Goal: Information Seeking & Learning: Learn about a topic

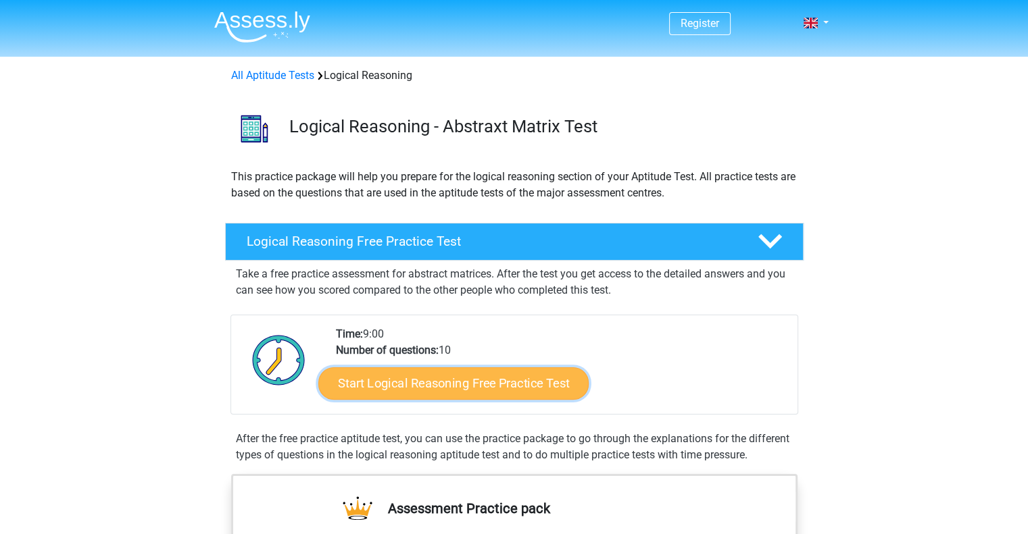
click at [445, 384] on link "Start Logical Reasoning Free Practice Test" at bounding box center [453, 383] width 270 height 32
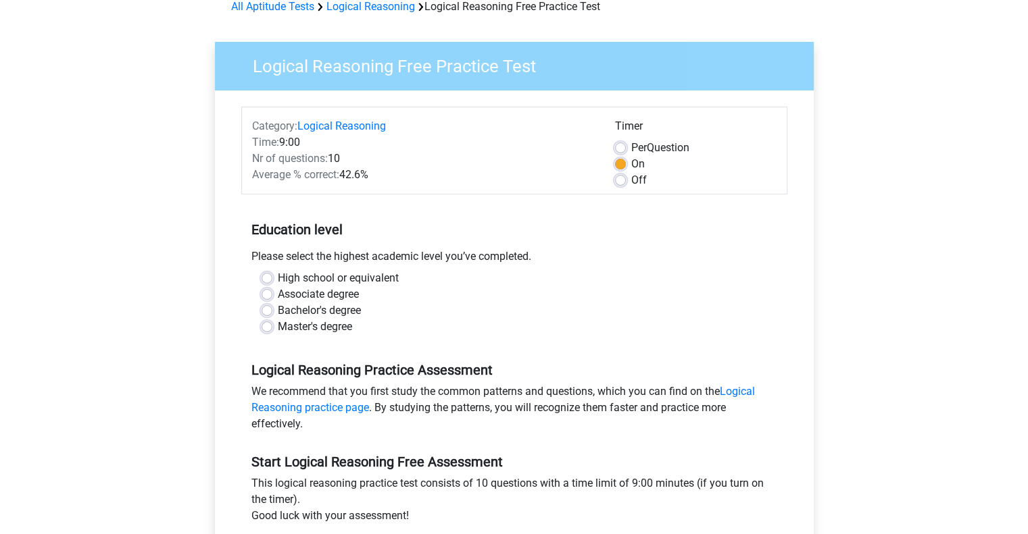
scroll to position [70, 0]
click at [631, 182] on label "Off" at bounding box center [639, 180] width 16 height 16
click at [616, 182] on input "Off" at bounding box center [620, 179] width 11 height 14
radio input "true"
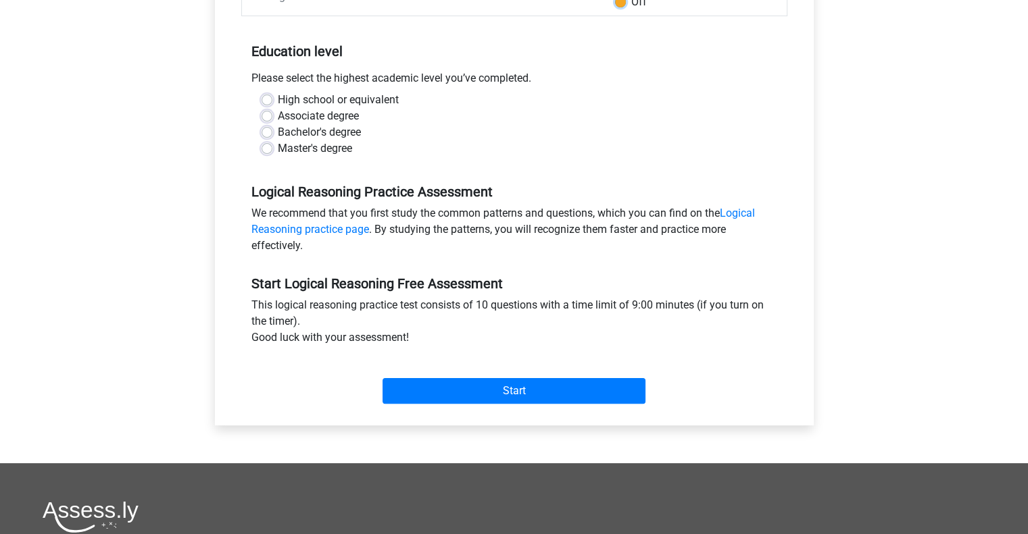
scroll to position [248, 0]
click at [737, 211] on link "Logical Reasoning practice page" at bounding box center [502, 220] width 503 height 29
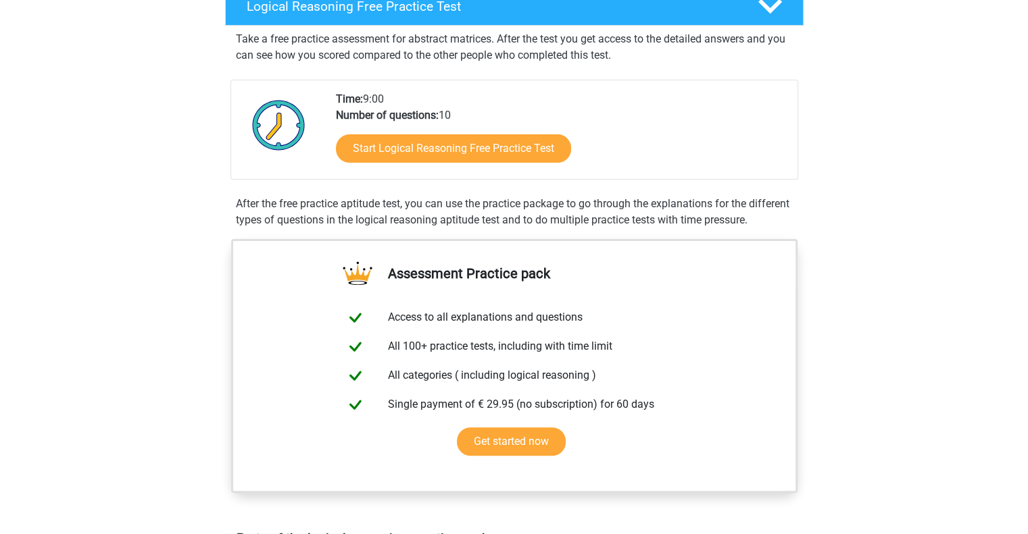
scroll to position [235, 0]
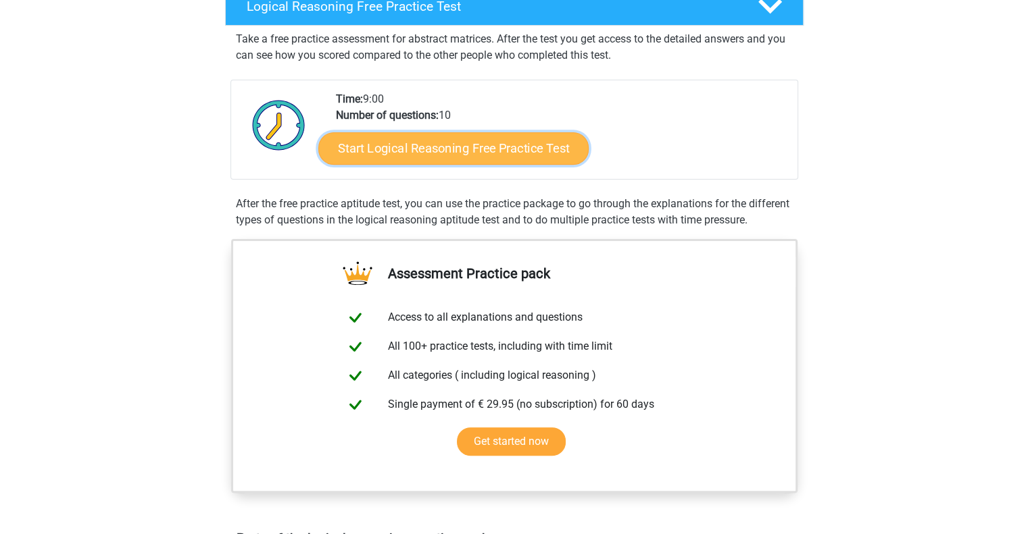
click at [505, 144] on link "Start Logical Reasoning Free Practice Test" at bounding box center [453, 148] width 270 height 32
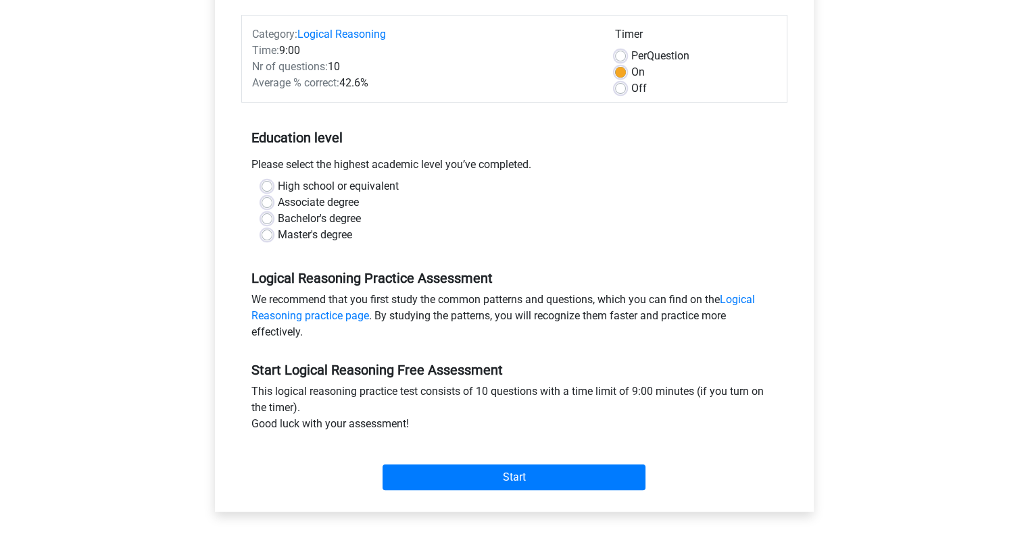
scroll to position [161, 0]
click at [278, 217] on label "Bachelor's degree" at bounding box center [319, 218] width 83 height 16
click at [265, 217] on input "Bachelor's degree" at bounding box center [266, 217] width 11 height 14
radio input "true"
click at [278, 234] on label "Master's degree" at bounding box center [315, 234] width 74 height 16
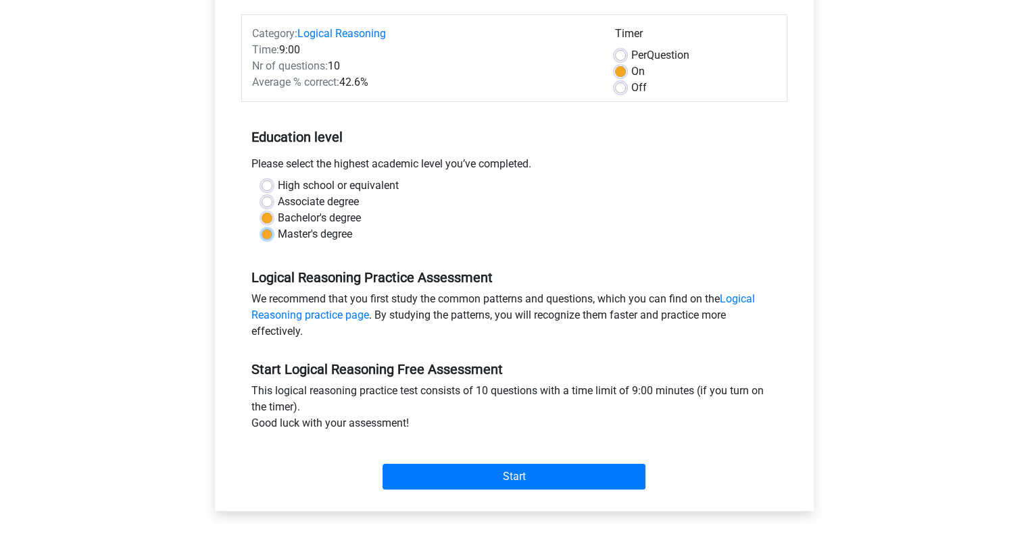
click at [264, 234] on input "Master's degree" at bounding box center [266, 233] width 11 height 14
radio input "true"
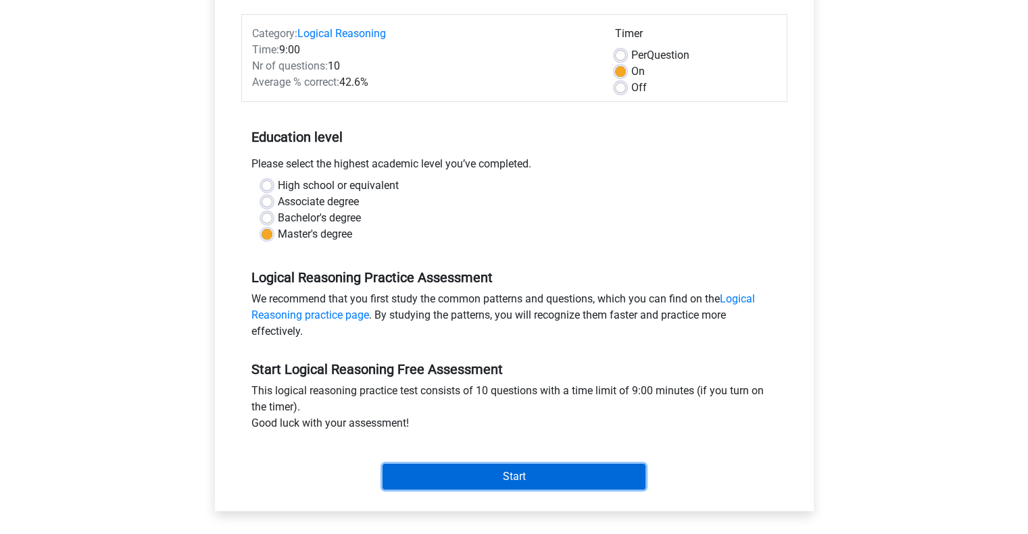
click at [517, 476] on input "Start" at bounding box center [513, 477] width 263 height 26
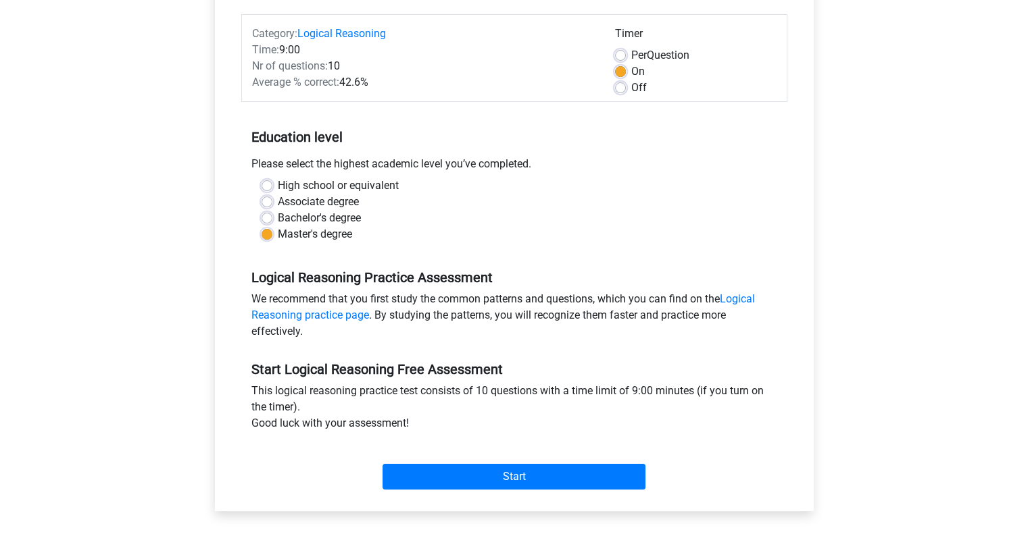
click at [631, 83] on label "Off" at bounding box center [639, 88] width 16 height 16
click at [615, 83] on input "Off" at bounding box center [620, 87] width 11 height 14
radio input "true"
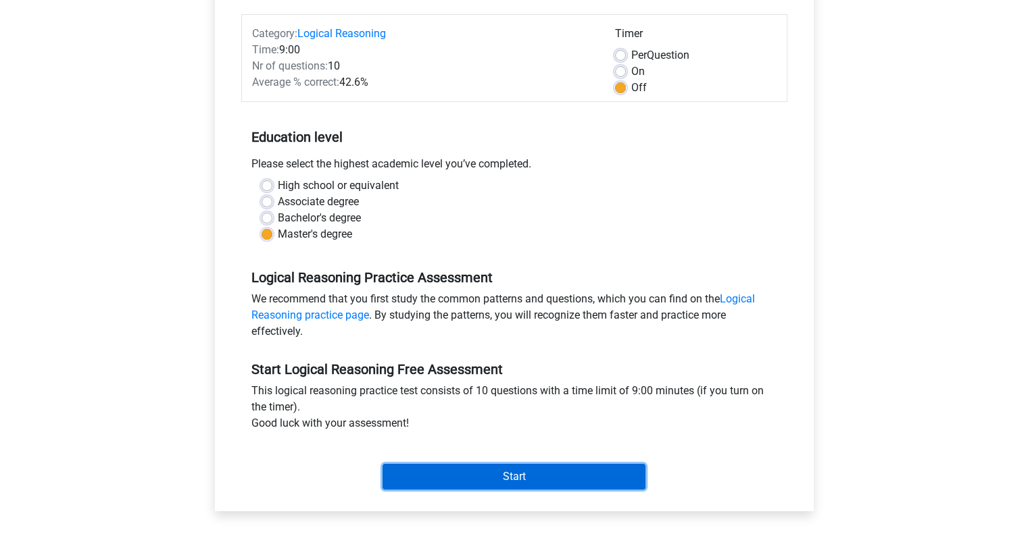
click at [532, 478] on input "Start" at bounding box center [513, 477] width 263 height 26
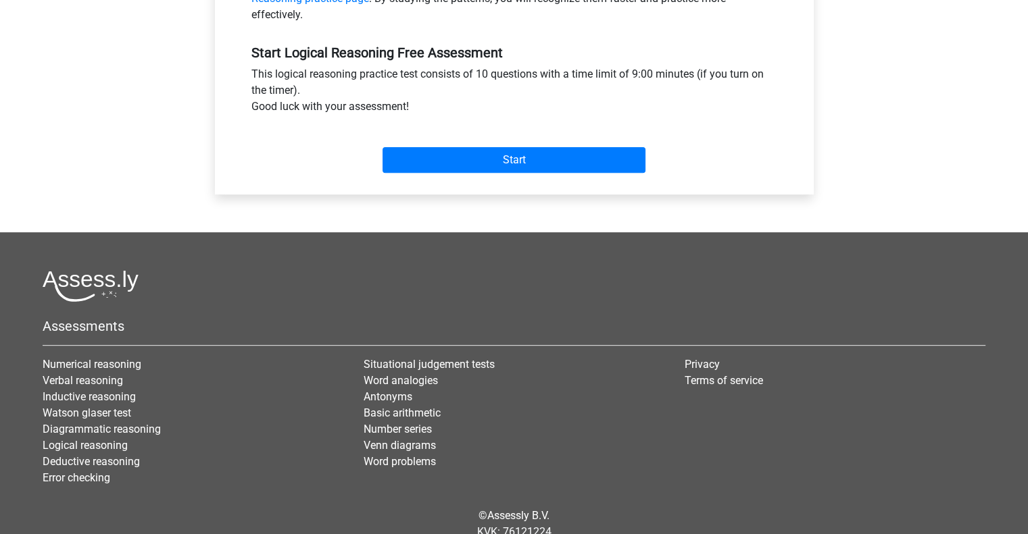
scroll to position [499, 0]
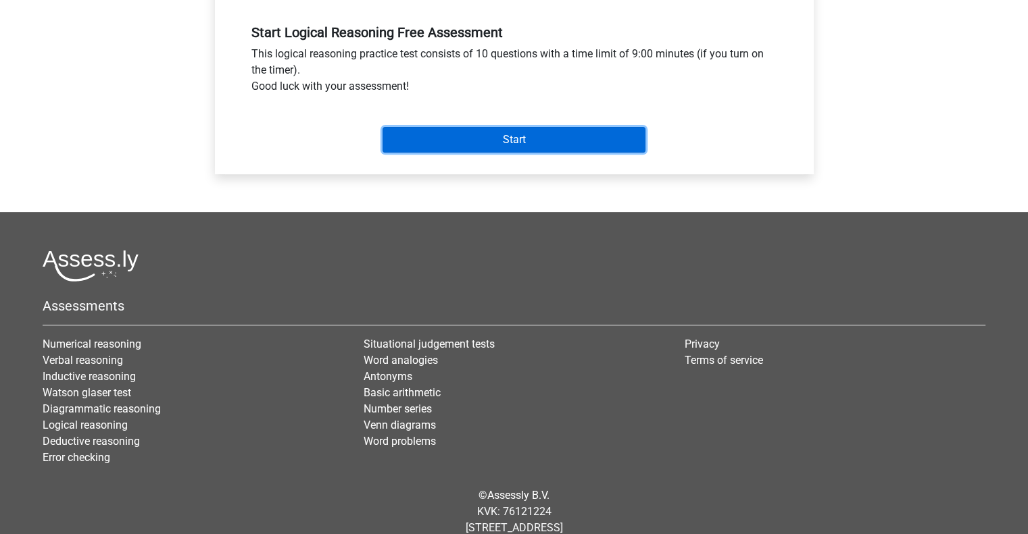
click at [511, 134] on input "Start" at bounding box center [513, 140] width 263 height 26
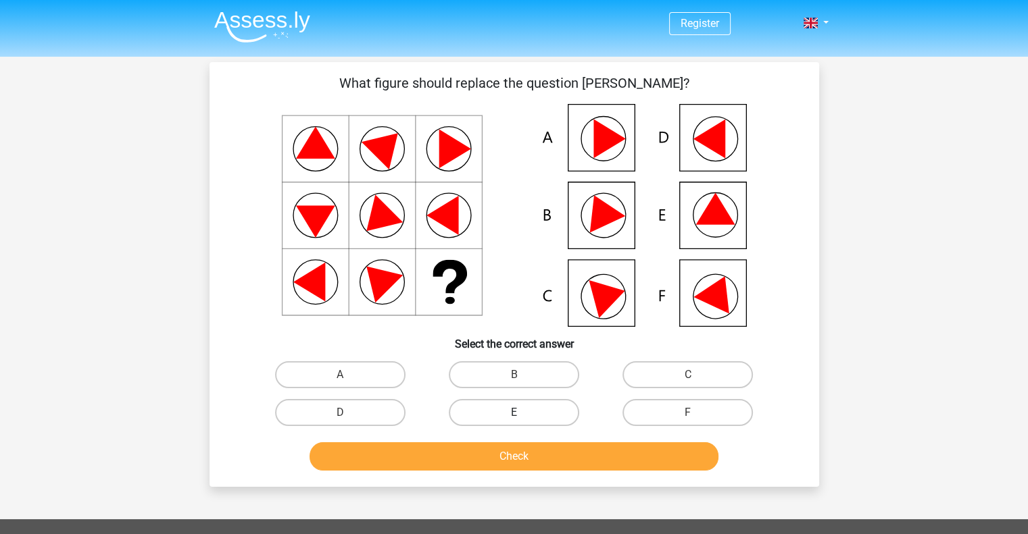
click at [524, 405] on label "E" at bounding box center [514, 412] width 130 height 27
click at [522, 413] on input "E" at bounding box center [518, 417] width 9 height 9
radio input "true"
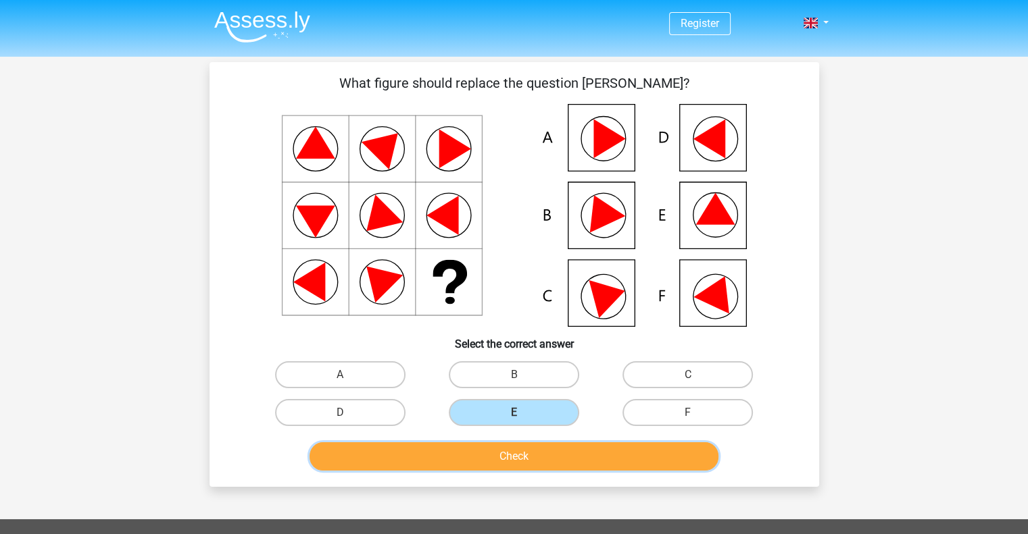
click at [511, 453] on button "Check" at bounding box center [513, 457] width 409 height 28
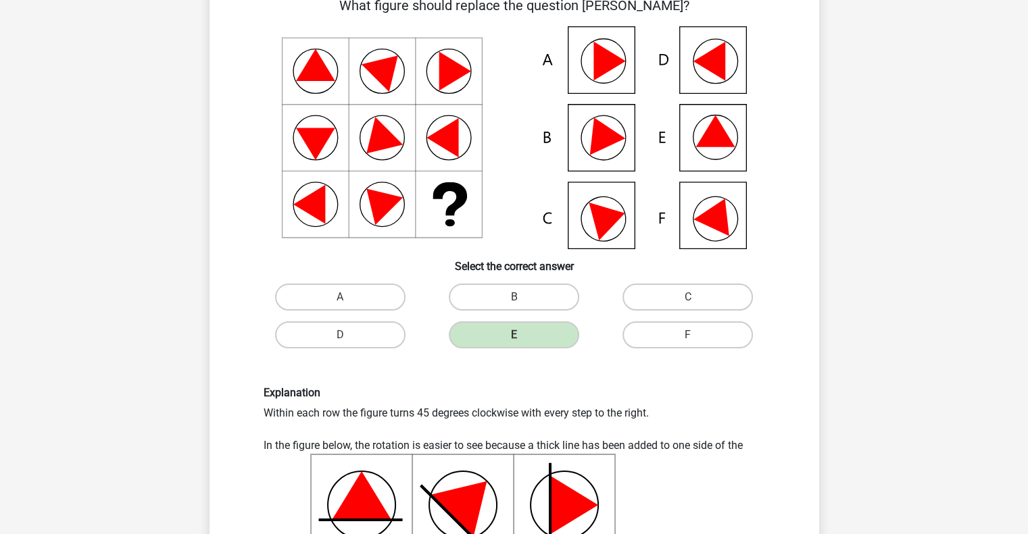
scroll to position [62, 0]
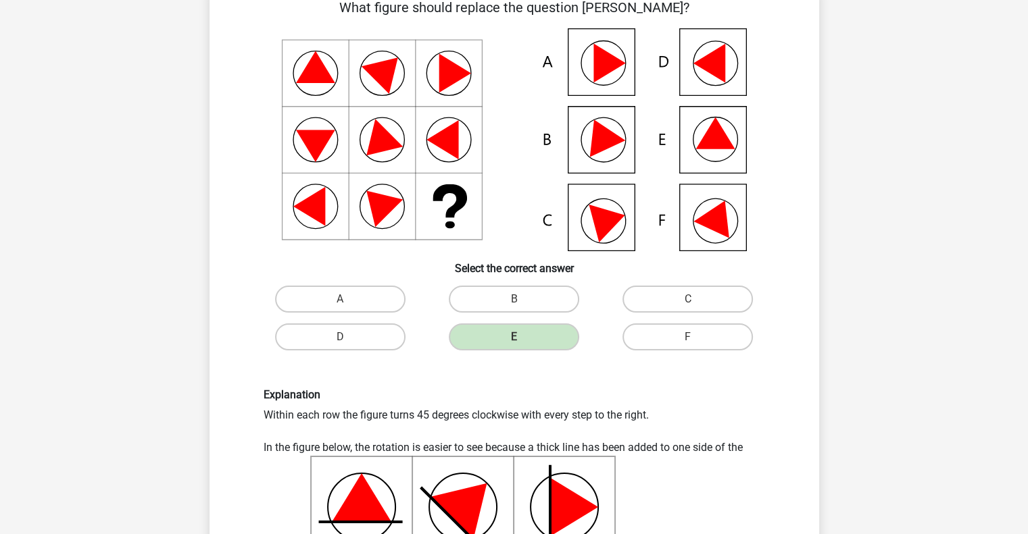
scroll to position [0, 0]
